Goal: Go to known website: Access a specific website the user already knows

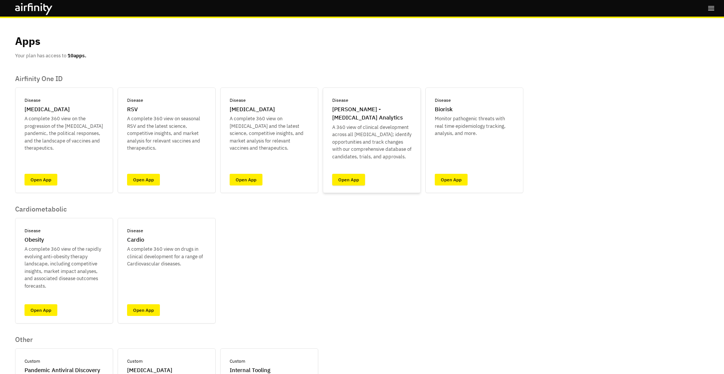
click at [354, 184] on link "Open App" at bounding box center [348, 180] width 33 height 12
